Goal: Transaction & Acquisition: Purchase product/service

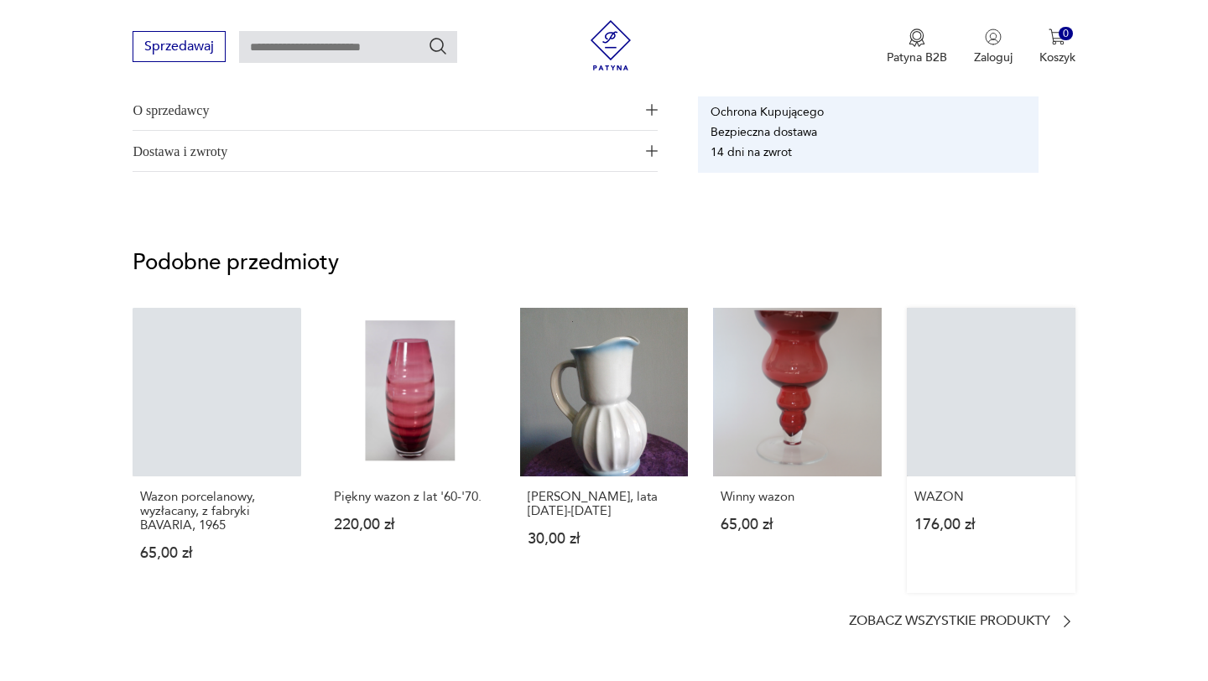
click at [982, 395] on link "WAZON 176,00 zł" at bounding box center [991, 450] width 169 height 285
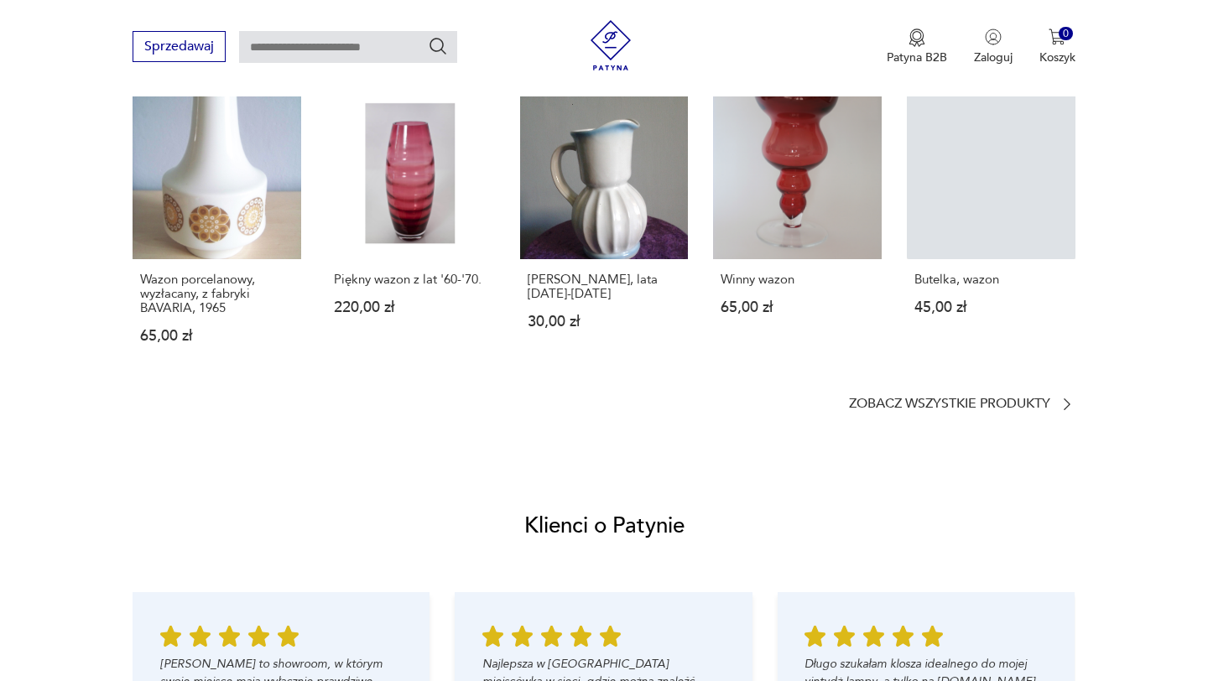
scroll to position [1110, 0]
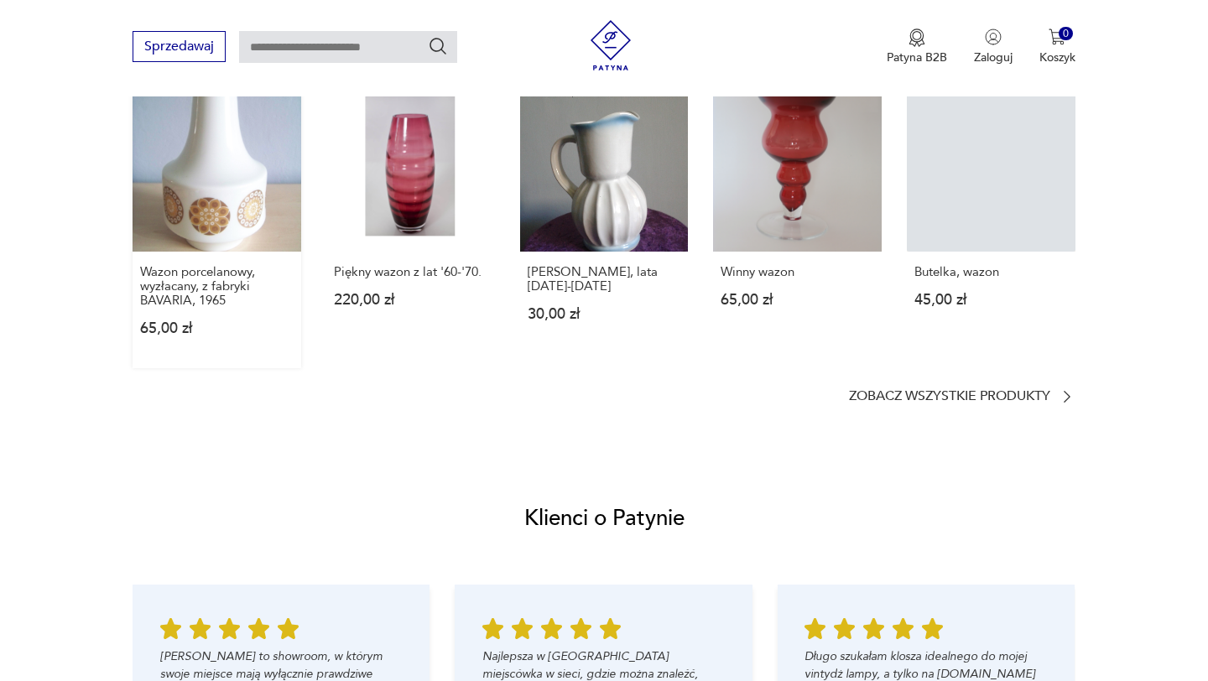
click at [211, 185] on link "Wazon porcelanowy, wyzłacany, z fabryki BAVARIA, 1965 65,00 zł" at bounding box center [217, 225] width 169 height 285
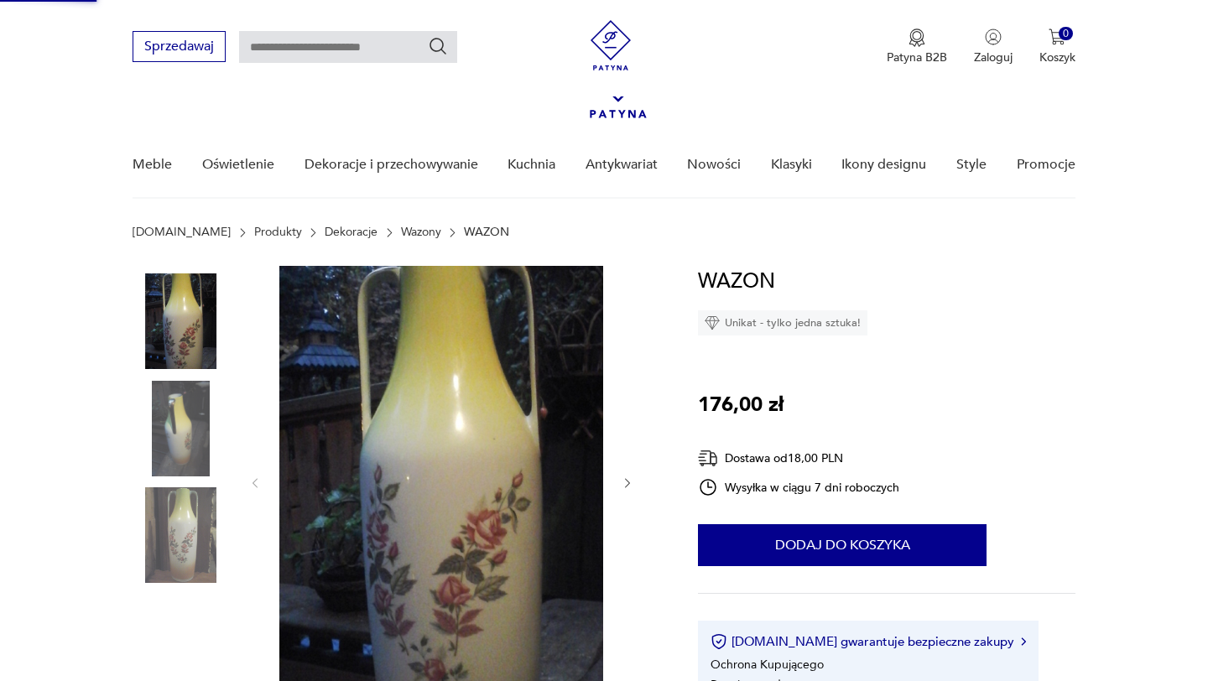
scroll to position [0, 0]
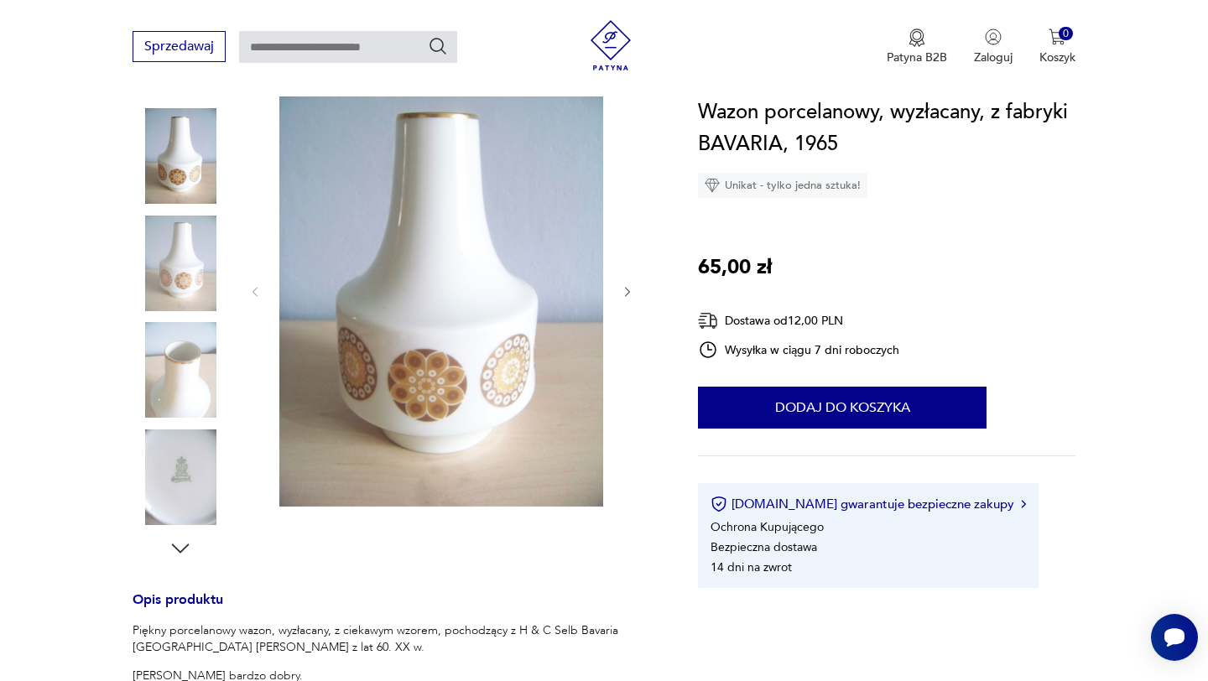
scroll to position [144, 0]
